Goal: Task Accomplishment & Management: Use online tool/utility

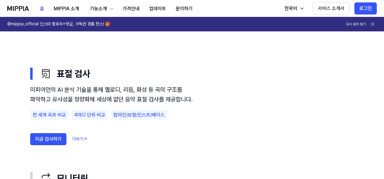
scroll to position [393, 0]
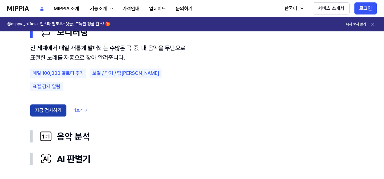
click at [43, 104] on button "지금 검사하기" at bounding box center [48, 110] width 36 height 12
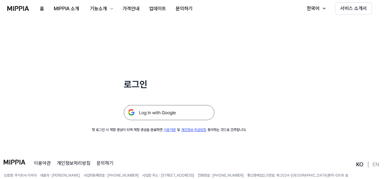
scroll to position [58, 0]
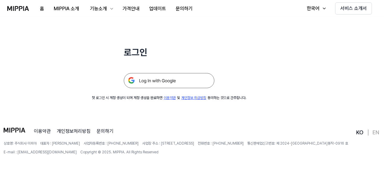
click at [180, 85] on img at bounding box center [169, 80] width 91 height 15
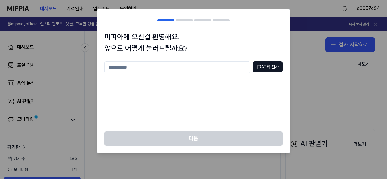
click at [219, 67] on input "text" at bounding box center [177, 67] width 146 height 12
type input "*"
type input "**********"
click at [272, 67] on button "[DATE] 검사" at bounding box center [267, 66] width 30 height 11
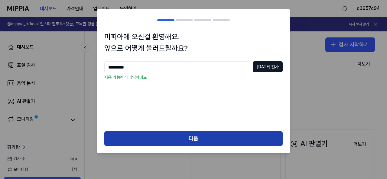
click at [222, 140] on button "다음" at bounding box center [193, 138] width 178 height 14
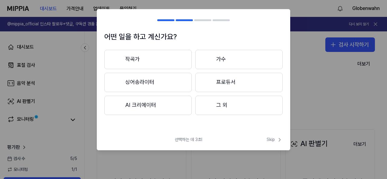
click at [180, 52] on button "작곡가" at bounding box center [147, 59] width 87 height 19
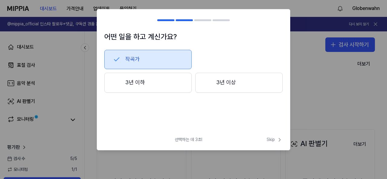
click at [171, 65] on button "작곡가" at bounding box center [147, 59] width 87 height 19
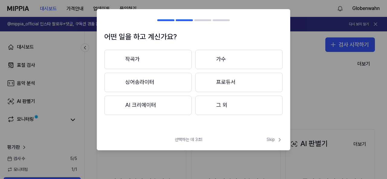
click at [214, 104] on button "그 외" at bounding box center [238, 105] width 87 height 19
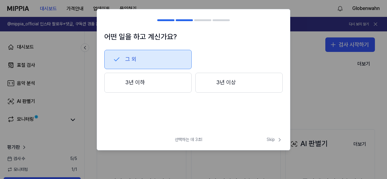
click at [132, 60] on button "그 외" at bounding box center [147, 59] width 87 height 19
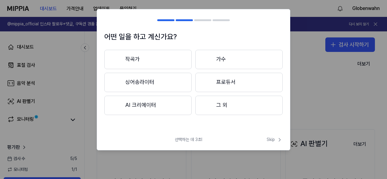
click at [214, 107] on button "그 외" at bounding box center [238, 105] width 87 height 19
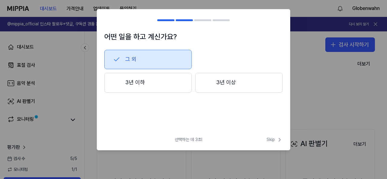
click at [178, 80] on button "3년 이하" at bounding box center [147, 83] width 87 height 20
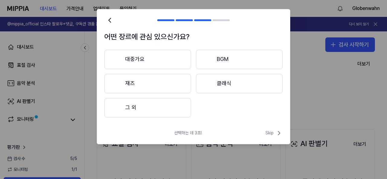
click at [214, 61] on button "BGM" at bounding box center [239, 59] width 87 height 19
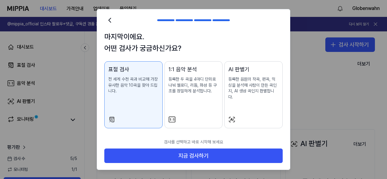
click at [203, 105] on div "1:1 음악 분석 등록한 두 곡을 4마디 단위로 나눠 멜로디, 리듬, 화성 등 구조를 정밀하게 분석합니다." at bounding box center [193, 85] width 50 height 41
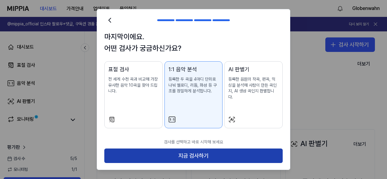
click at [231, 149] on button "지금 검사하기" at bounding box center [193, 156] width 178 height 14
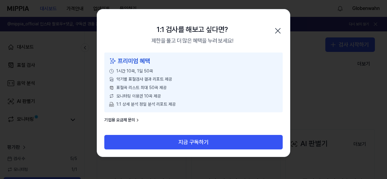
click at [272, 34] on div "1:1 검사를 해보고 싶다면? 제한을 풀고 더 많은 혜택을 누려 보세요! 닫기" at bounding box center [193, 30] width 193 height 43
click at [277, 32] on icon "button" at bounding box center [277, 30] width 5 height 5
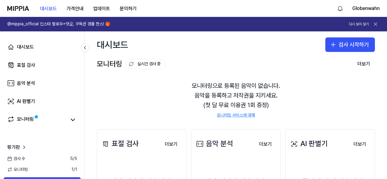
scroll to position [91, 0]
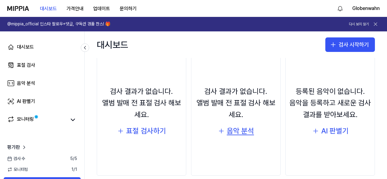
click at [230, 132] on div "음악 분석" at bounding box center [240, 130] width 27 height 11
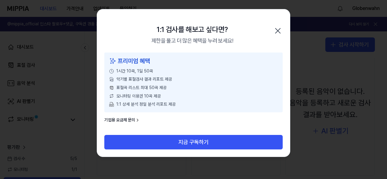
click at [278, 31] on icon "button" at bounding box center [278, 31] width 10 height 10
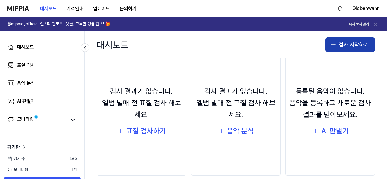
click at [334, 42] on icon "button" at bounding box center [332, 44] width 7 height 7
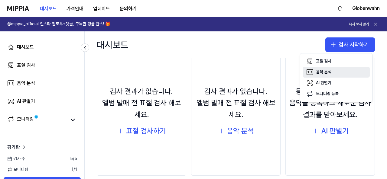
click at [333, 71] on button "음악 분석" at bounding box center [335, 72] width 67 height 11
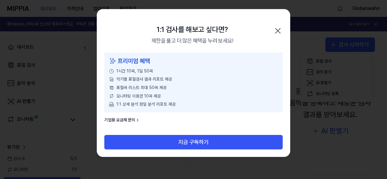
click at [274, 27] on icon "button" at bounding box center [278, 31] width 10 height 10
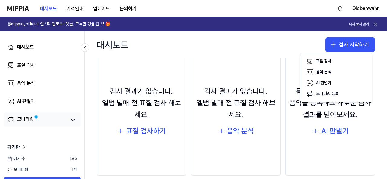
click at [48, 115] on div "모니터링" at bounding box center [42, 119] width 77 height 14
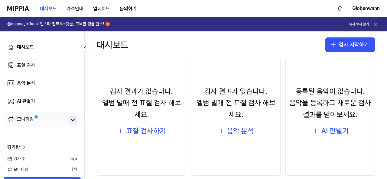
click at [69, 122] on icon at bounding box center [72, 119] width 7 height 7
click at [217, 131] on icon "button" at bounding box center [220, 130] width 7 height 7
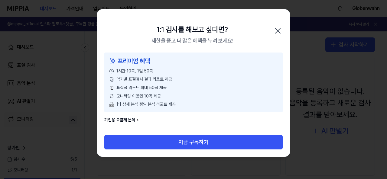
click at [274, 29] on icon "button" at bounding box center [278, 31] width 10 height 10
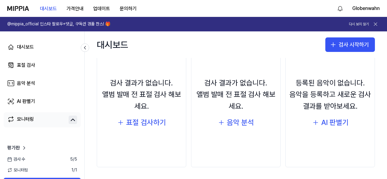
scroll to position [39, 0]
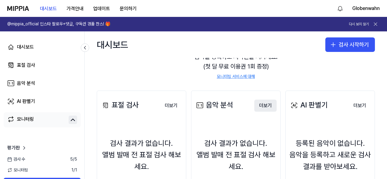
click at [268, 105] on button "더보기" at bounding box center [265, 106] width 22 height 12
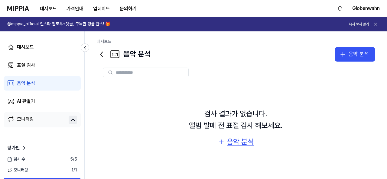
click at [223, 146] on button "음악 분석" at bounding box center [235, 141] width 36 height 11
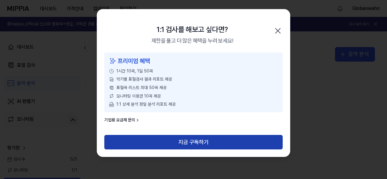
click at [217, 142] on button "지금 구독하기" at bounding box center [193, 142] width 178 height 14
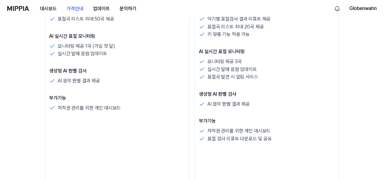
scroll to position [272, 0]
